Goal: Task Accomplishment & Management: Use online tool/utility

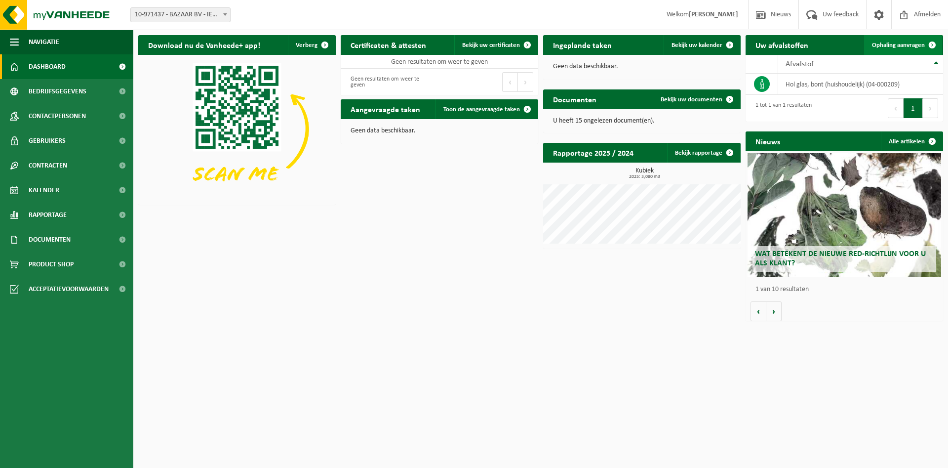
click at [897, 45] on span "Ophaling aanvragen" at bounding box center [898, 45] width 53 height 6
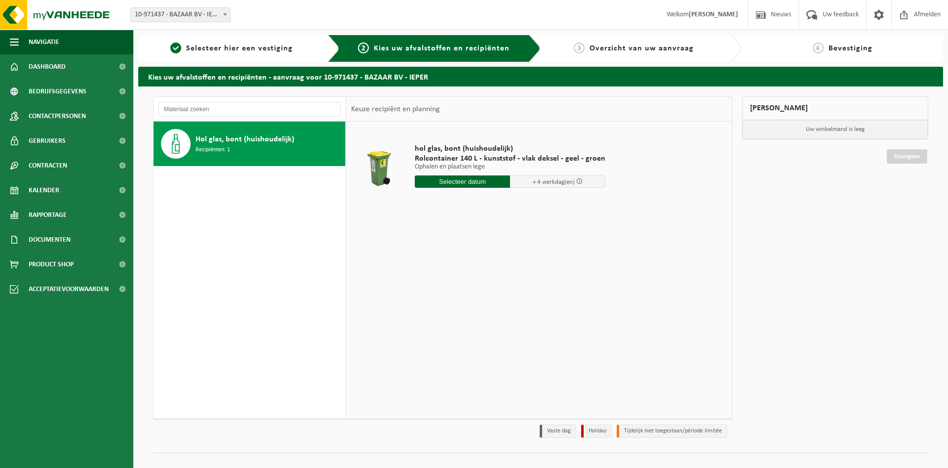
click at [459, 184] on input "text" at bounding box center [462, 181] width 95 height 12
click at [443, 302] on div "30" at bounding box center [440, 301] width 17 height 16
type input "Van 2025-09-30"
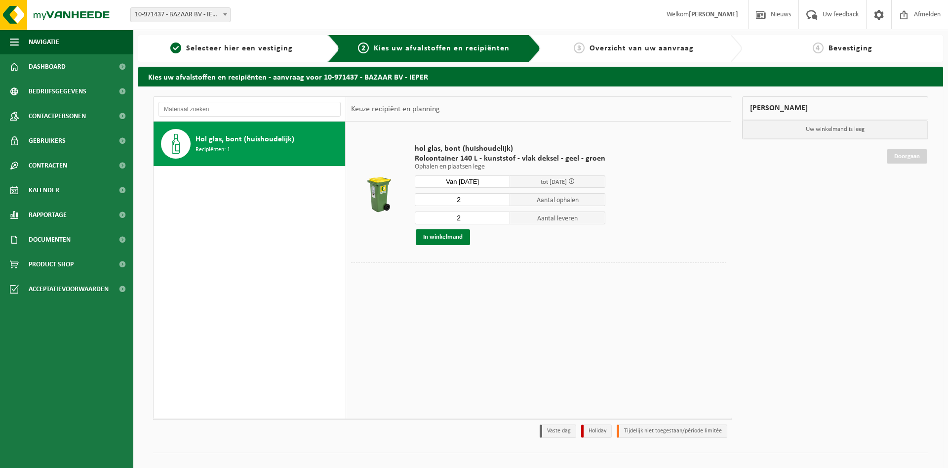
click at [450, 238] on button "In winkelmand" at bounding box center [443, 237] width 54 height 16
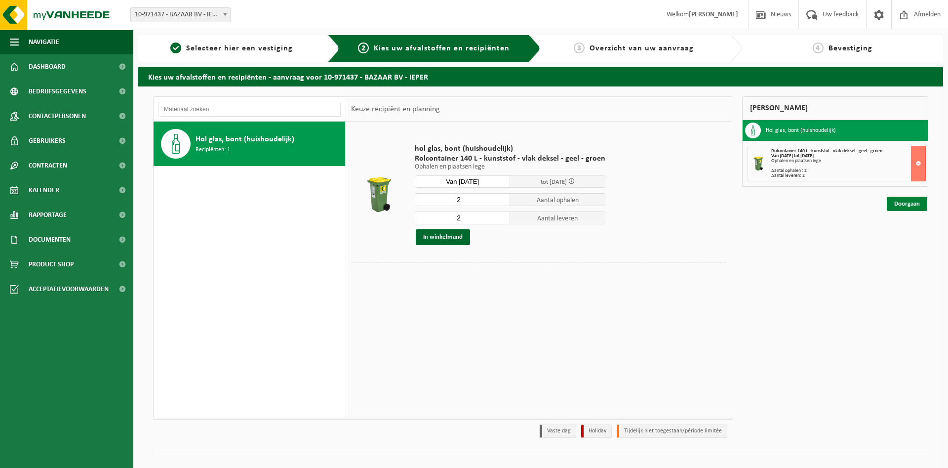
click at [901, 201] on link "Doorgaan" at bounding box center [907, 203] width 40 height 14
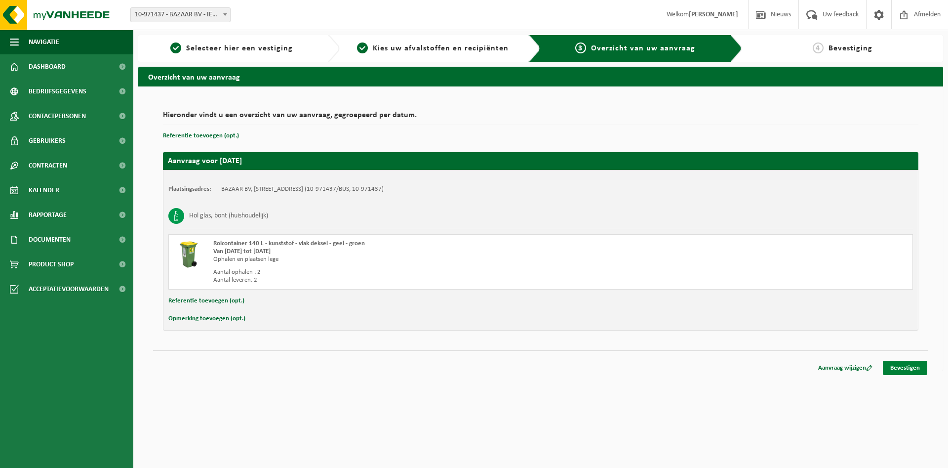
click at [907, 370] on link "Bevestigen" at bounding box center [905, 367] width 44 height 14
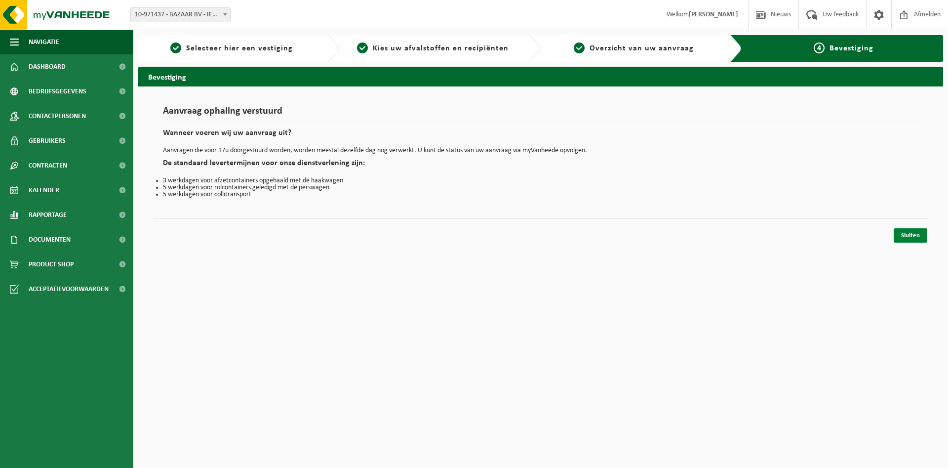
click at [905, 235] on link "Sluiten" at bounding box center [911, 235] width 34 height 14
